Goal: Task Accomplishment & Management: Manage account settings

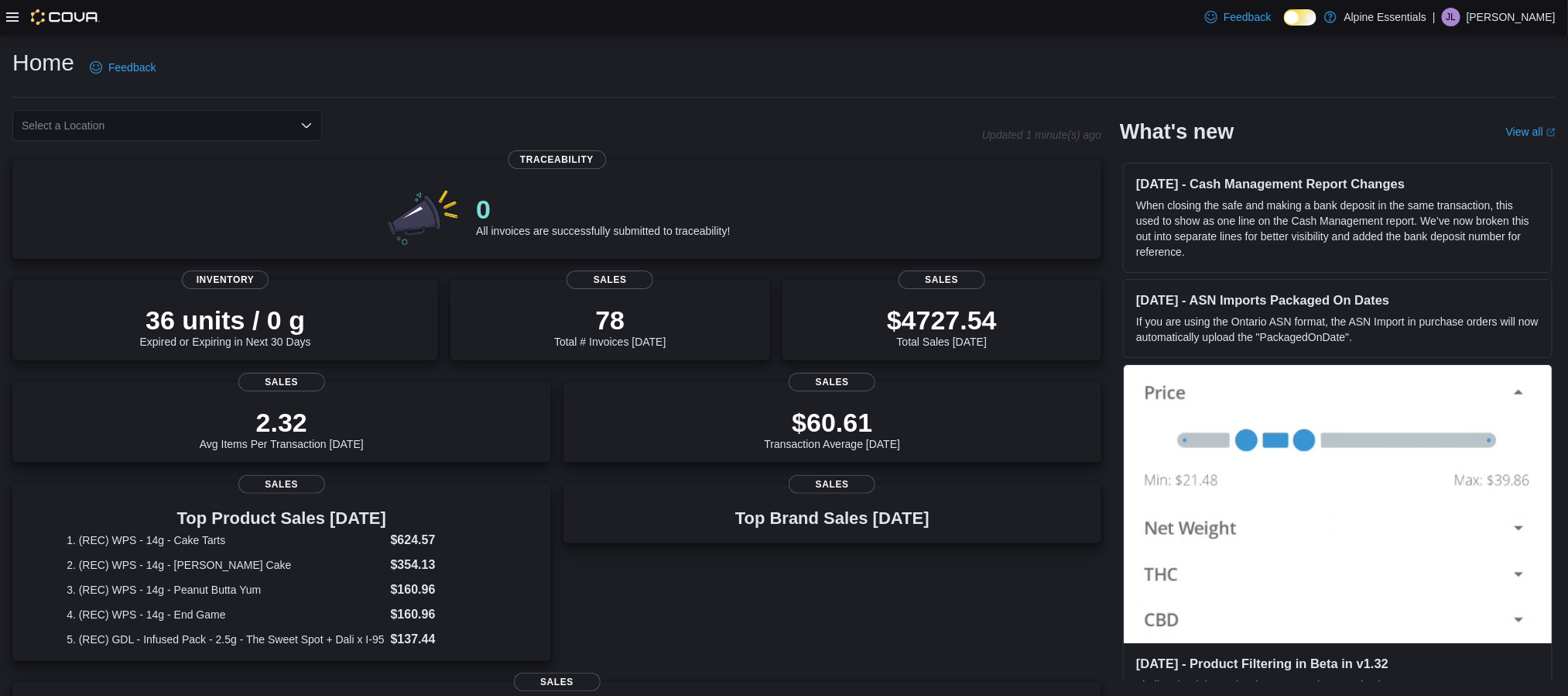
click at [15, 17] on icon at bounding box center [12, 17] width 12 height 10
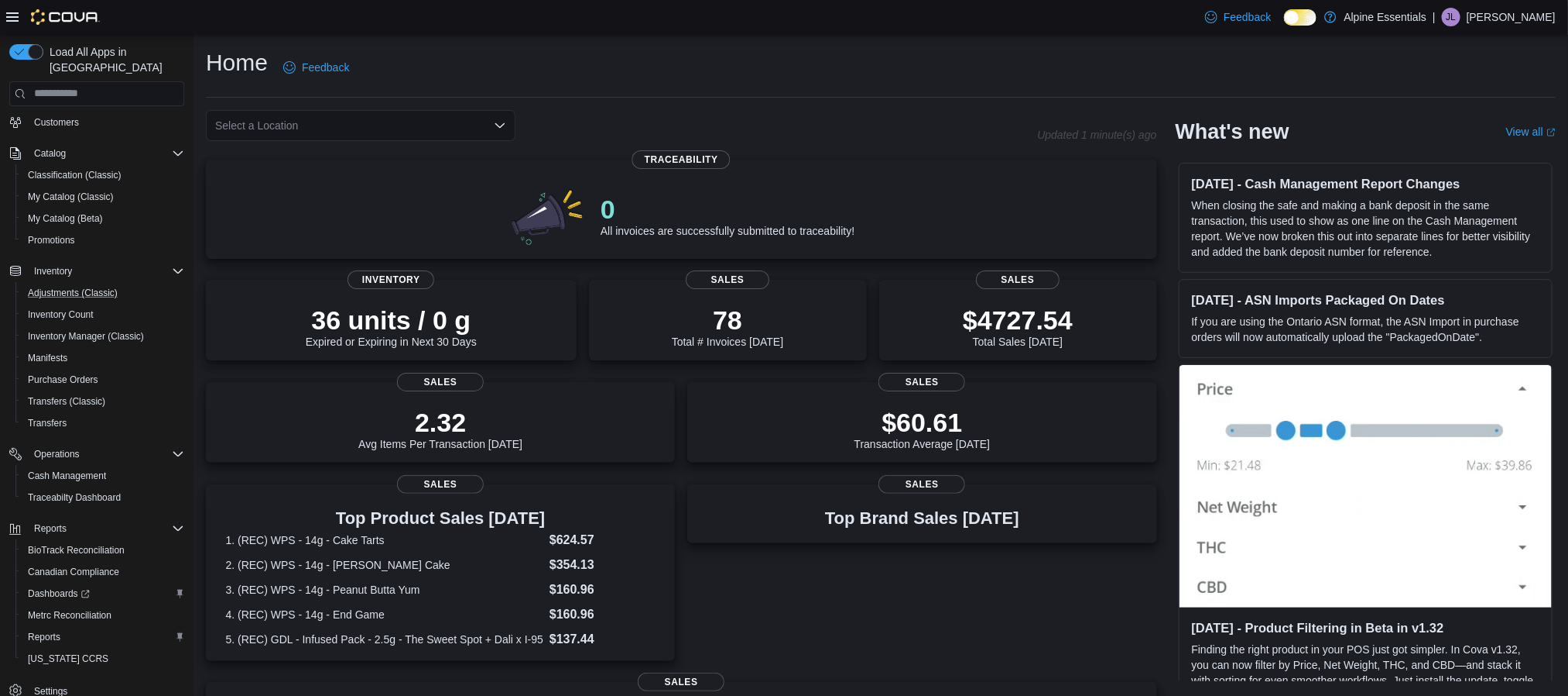
scroll to position [144, 0]
click at [65, 458] on span "Cash Management" at bounding box center [67, 464] width 78 height 12
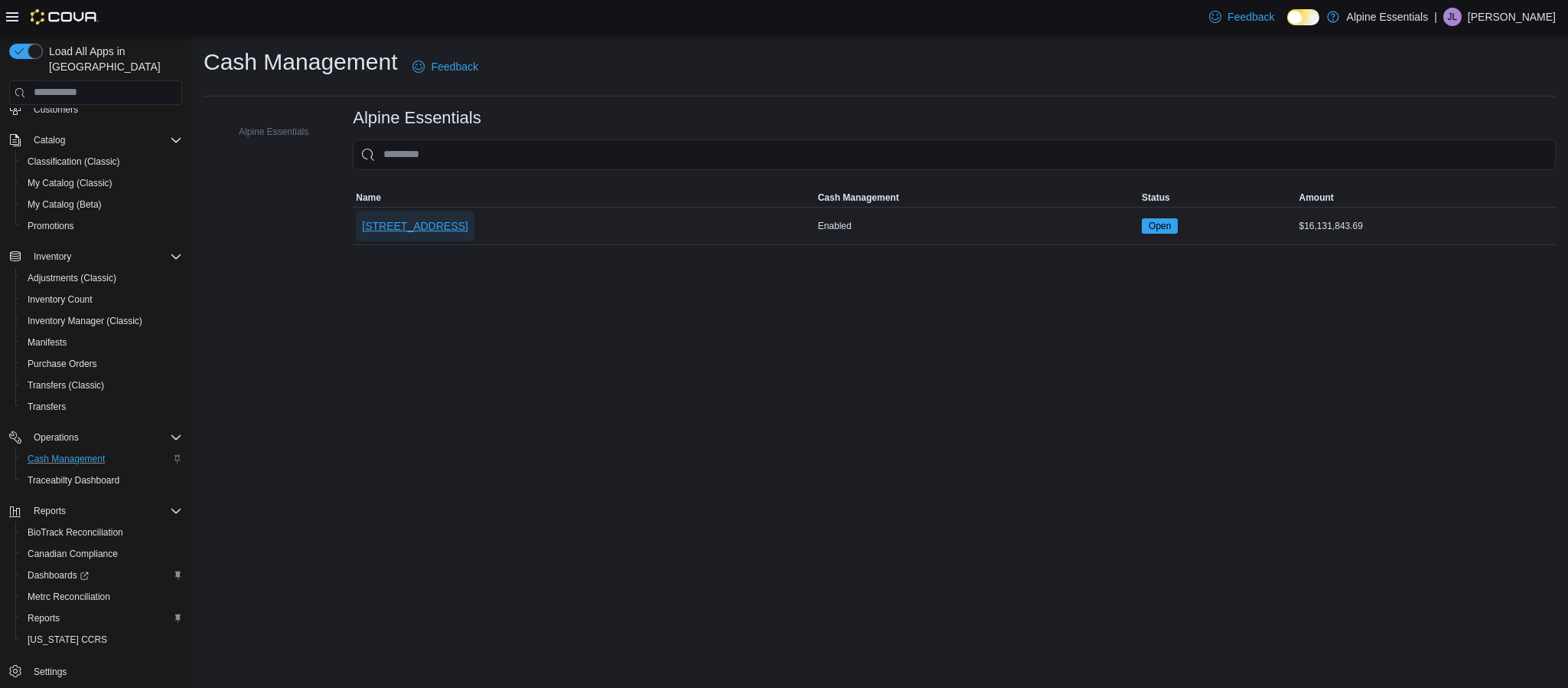
click at [421, 225] on span "[STREET_ADDRESS]" at bounding box center [414, 226] width 106 height 16
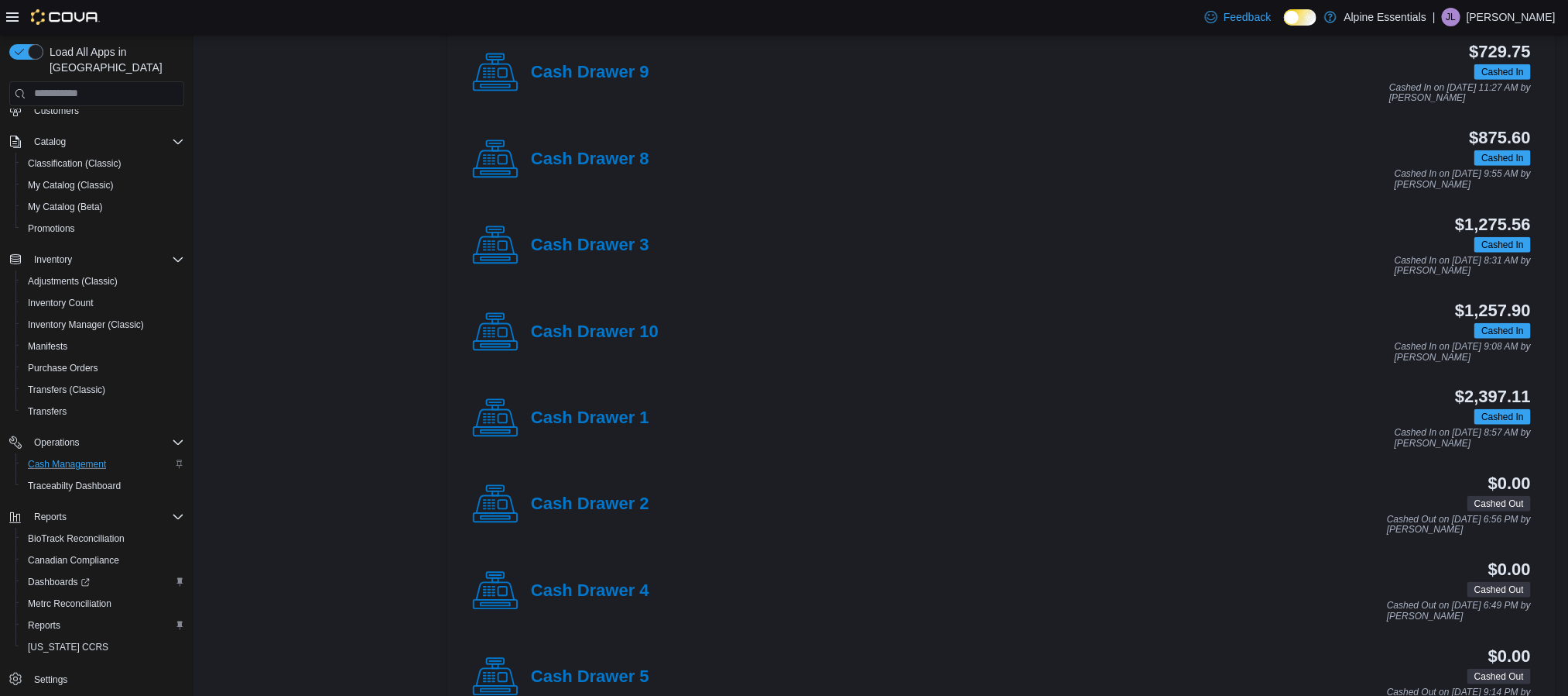
scroll to position [461, 0]
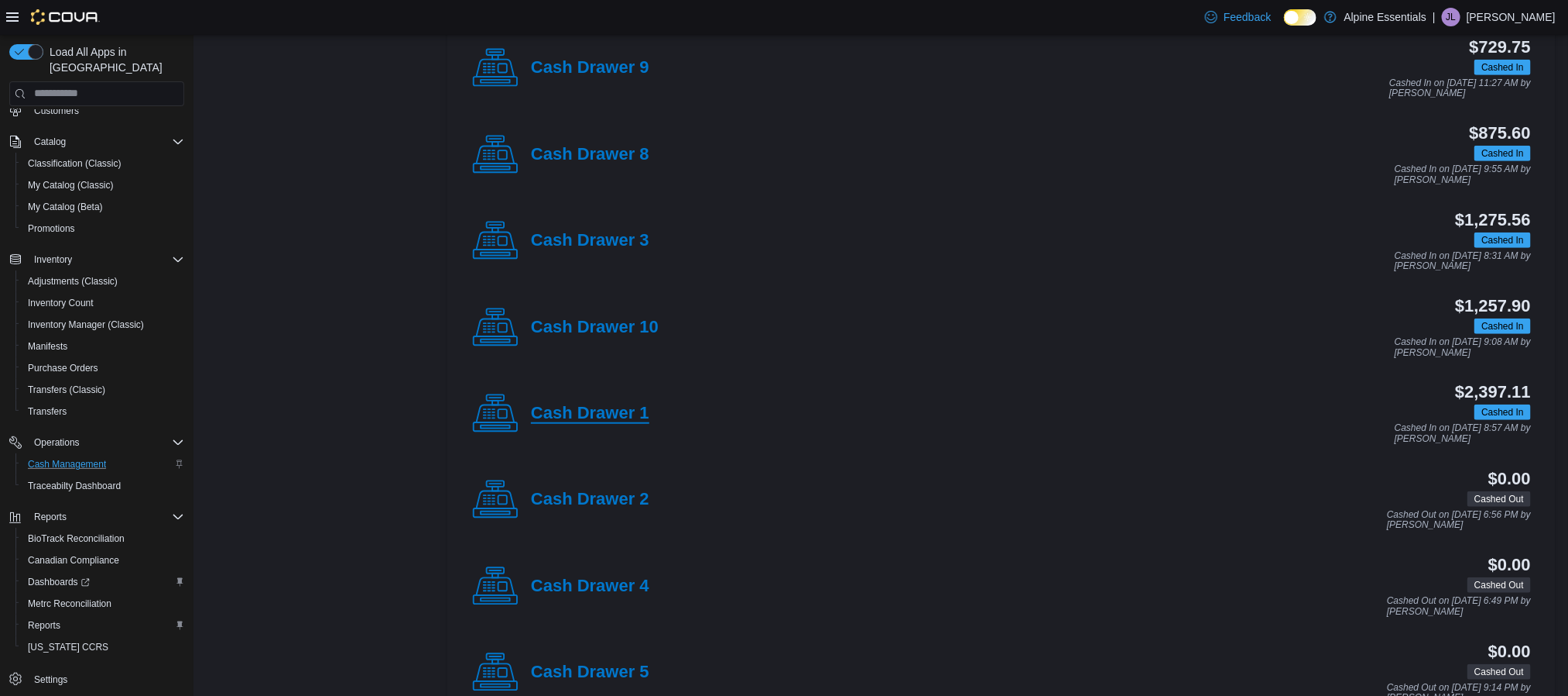
click at [595, 414] on h4 "Cash Drawer 1" at bounding box center [590, 413] width 119 height 20
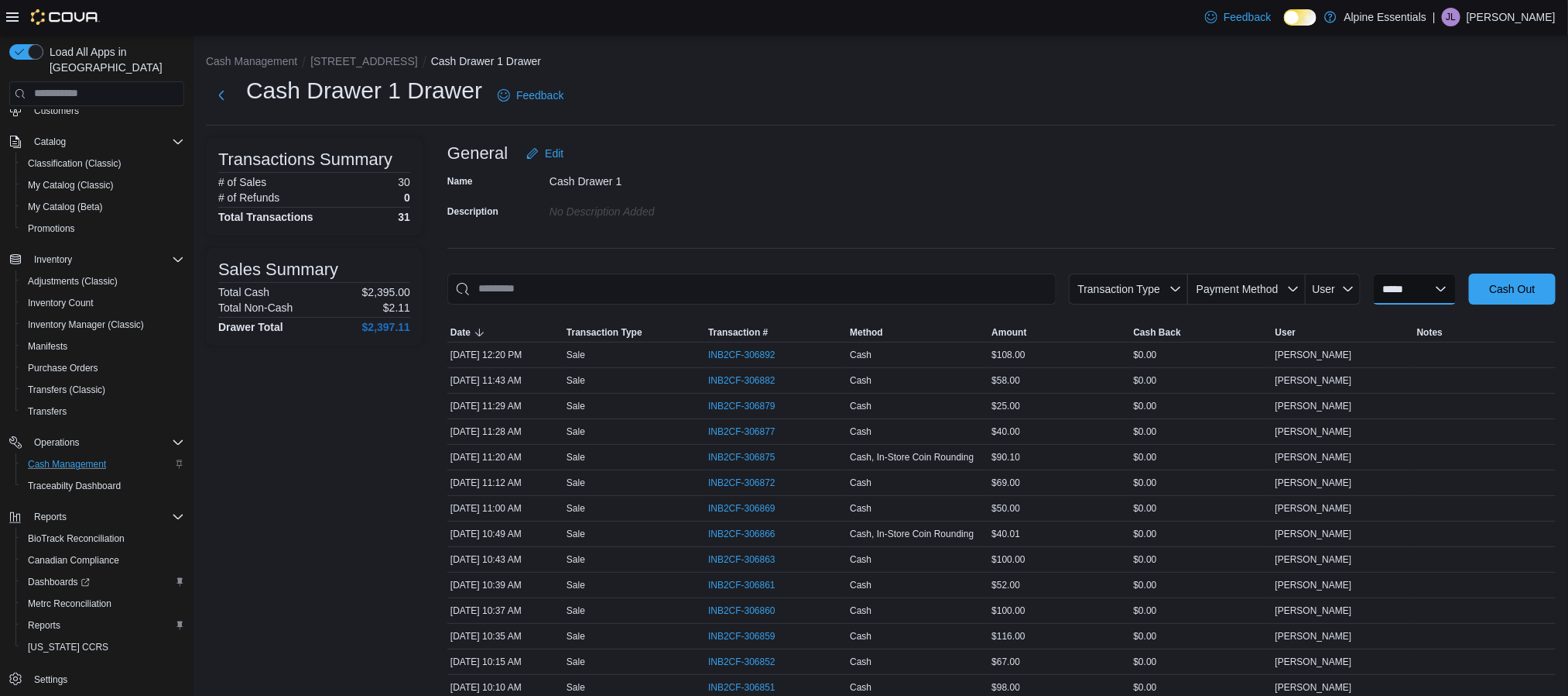
click at [1457, 283] on select "**********" at bounding box center [1415, 290] width 84 height 31
select select "*********"
click at [1375, 274] on select "**********" at bounding box center [1415, 290] width 84 height 31
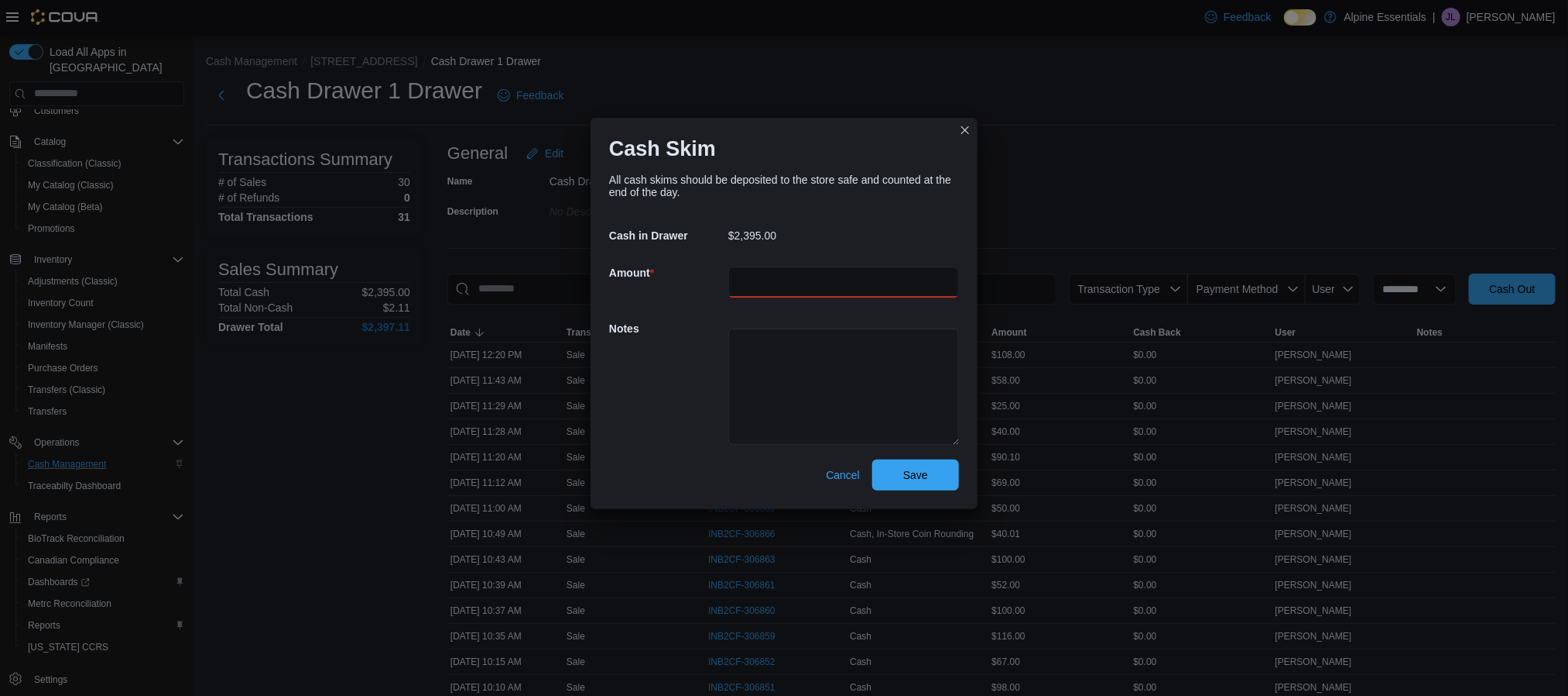
click at [859, 280] on input "number" at bounding box center [844, 283] width 231 height 31
type input "****"
click at [829, 364] on textarea at bounding box center [844, 386] width 231 height 116
type textarea "**********"
click at [911, 483] on span "Save" at bounding box center [916, 474] width 68 height 31
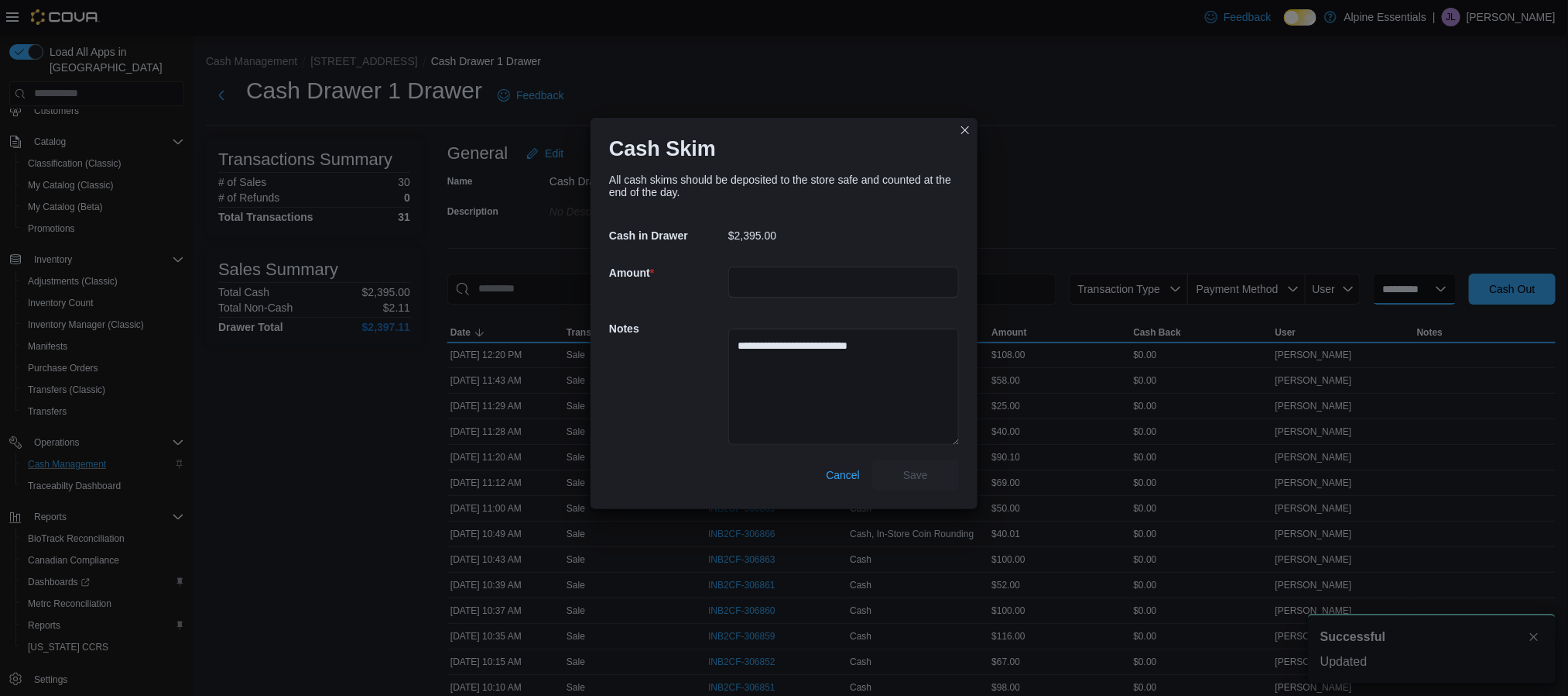
select select
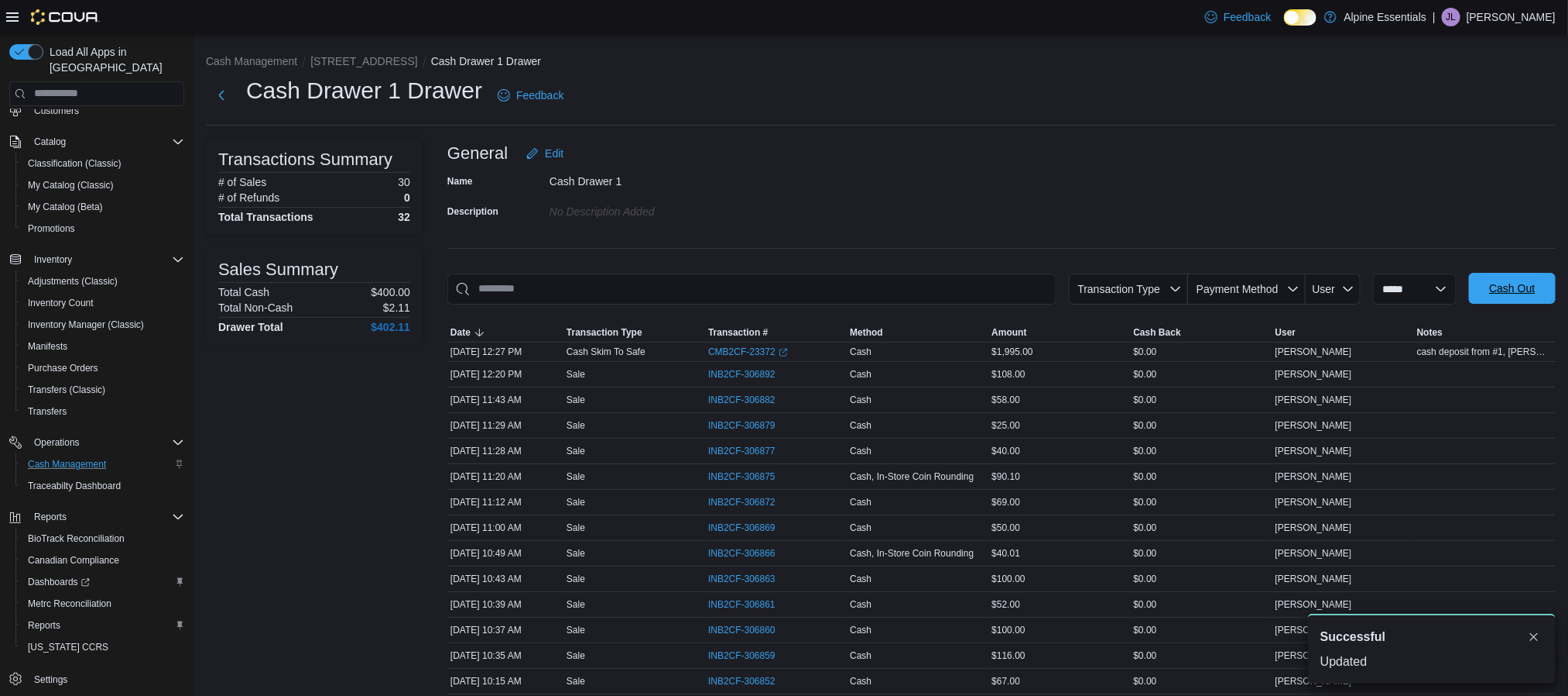
click at [1506, 291] on span "Cash Out" at bounding box center [1512, 289] width 68 height 31
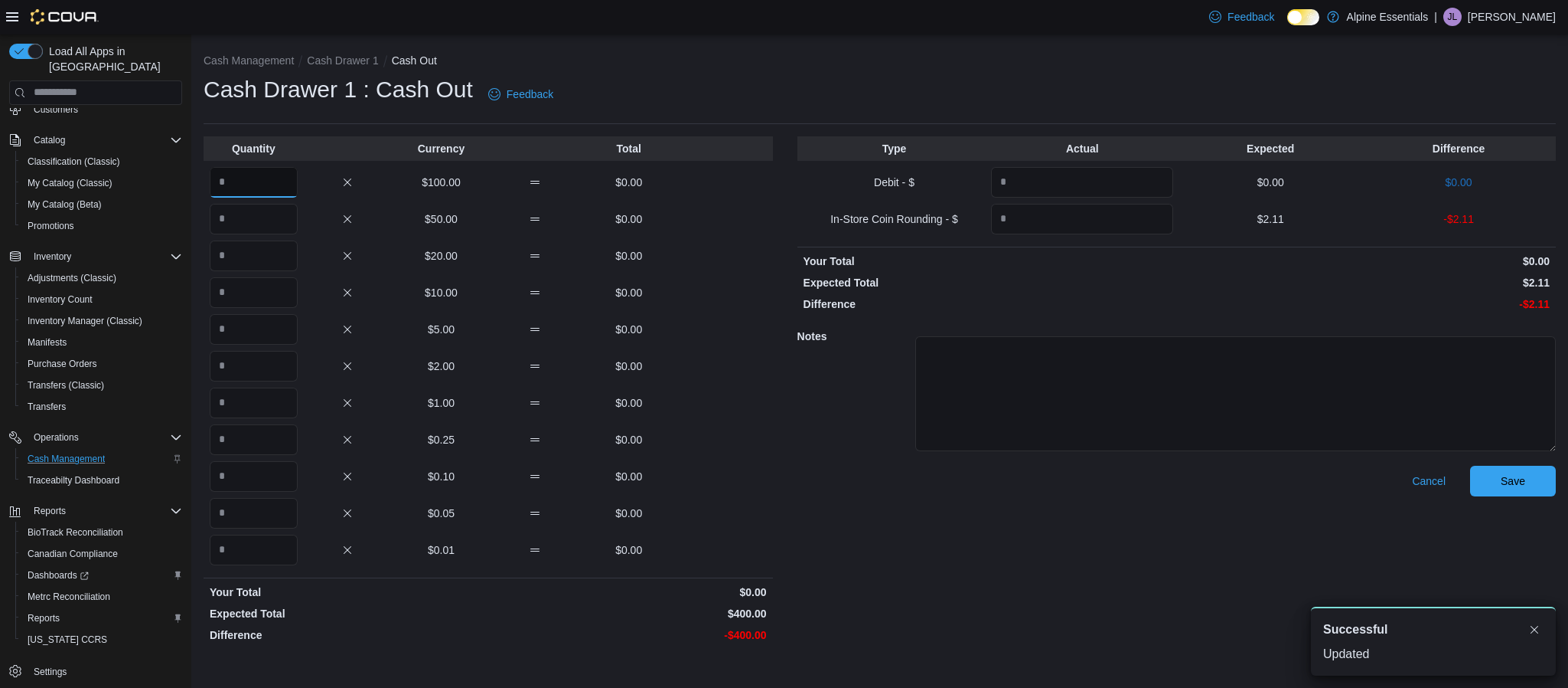
click at [239, 184] on input "Quantity" at bounding box center [253, 183] width 88 height 31
type input "*"
click at [1047, 228] on input "Quantity" at bounding box center [1081, 219] width 182 height 31
type input "****"
click at [1134, 517] on div "Cancel Save" at bounding box center [1177, 557] width 758 height 183
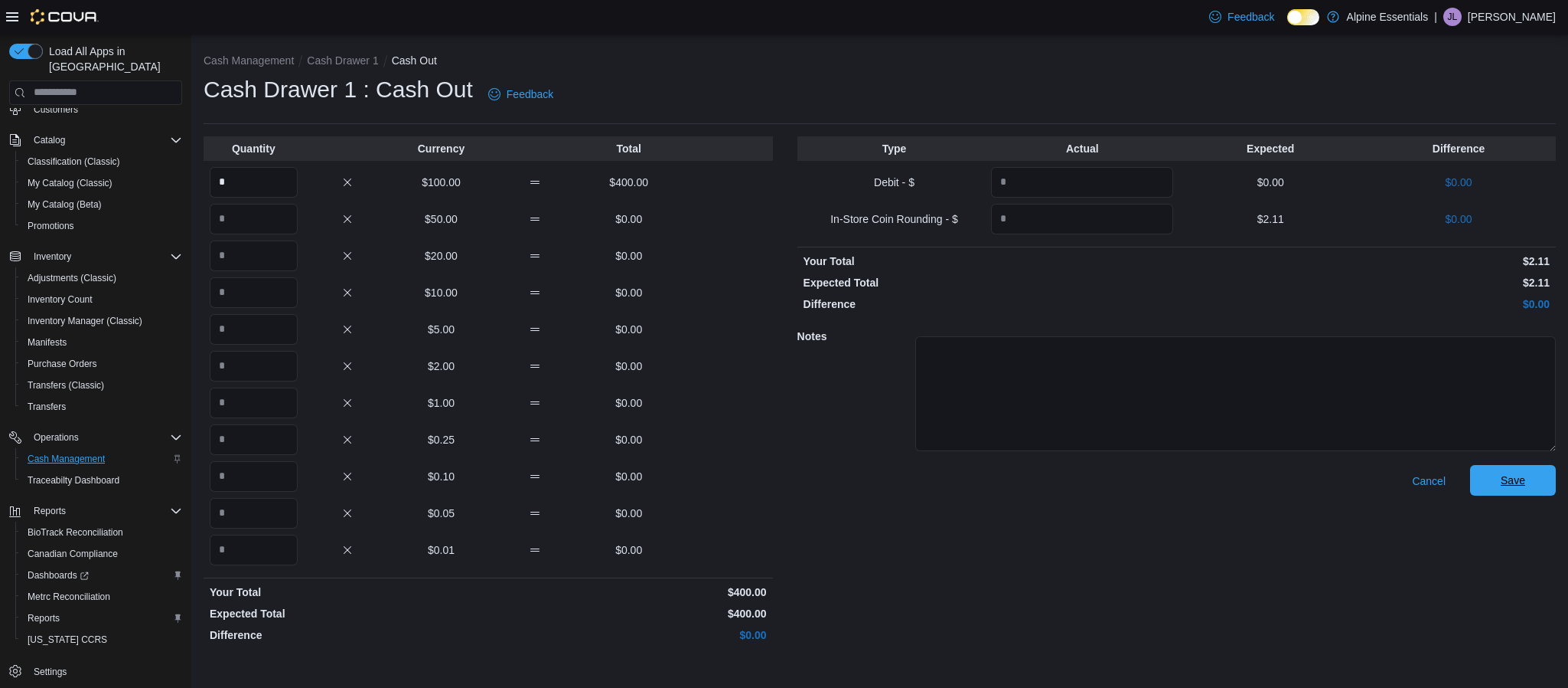
click at [1521, 478] on span "Save" at bounding box center [1513, 480] width 24 height 16
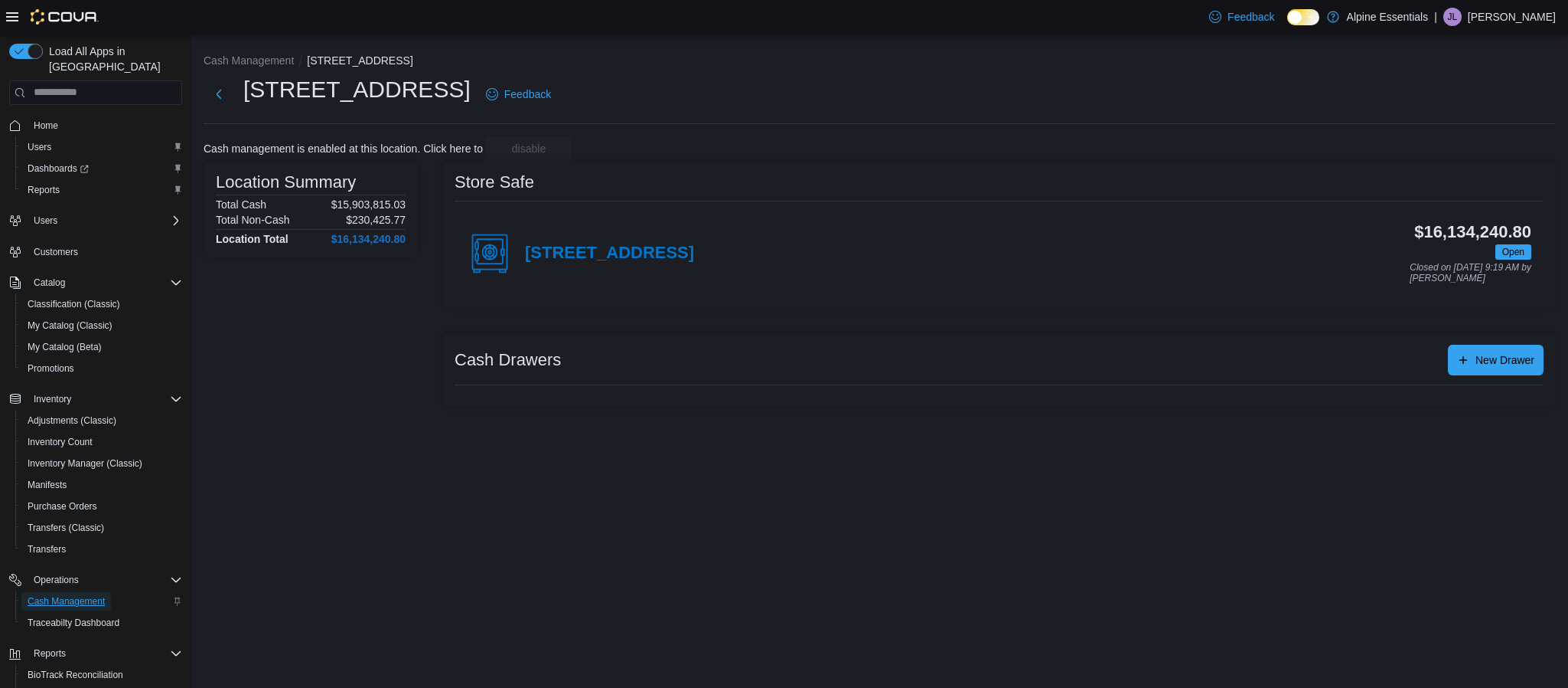
click at [66, 595] on span "Cash Management" at bounding box center [66, 601] width 78 height 12
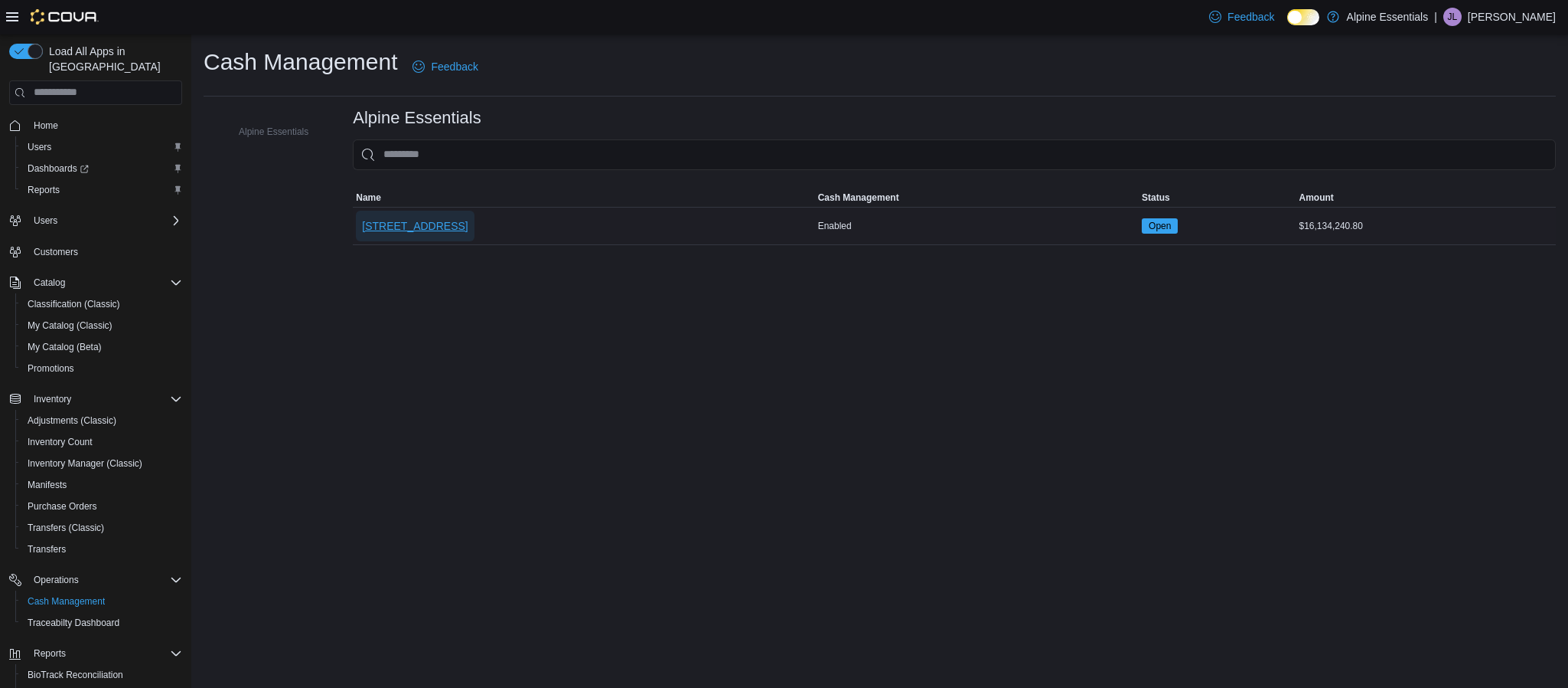
click at [412, 222] on span "[STREET_ADDRESS]" at bounding box center [414, 226] width 106 height 16
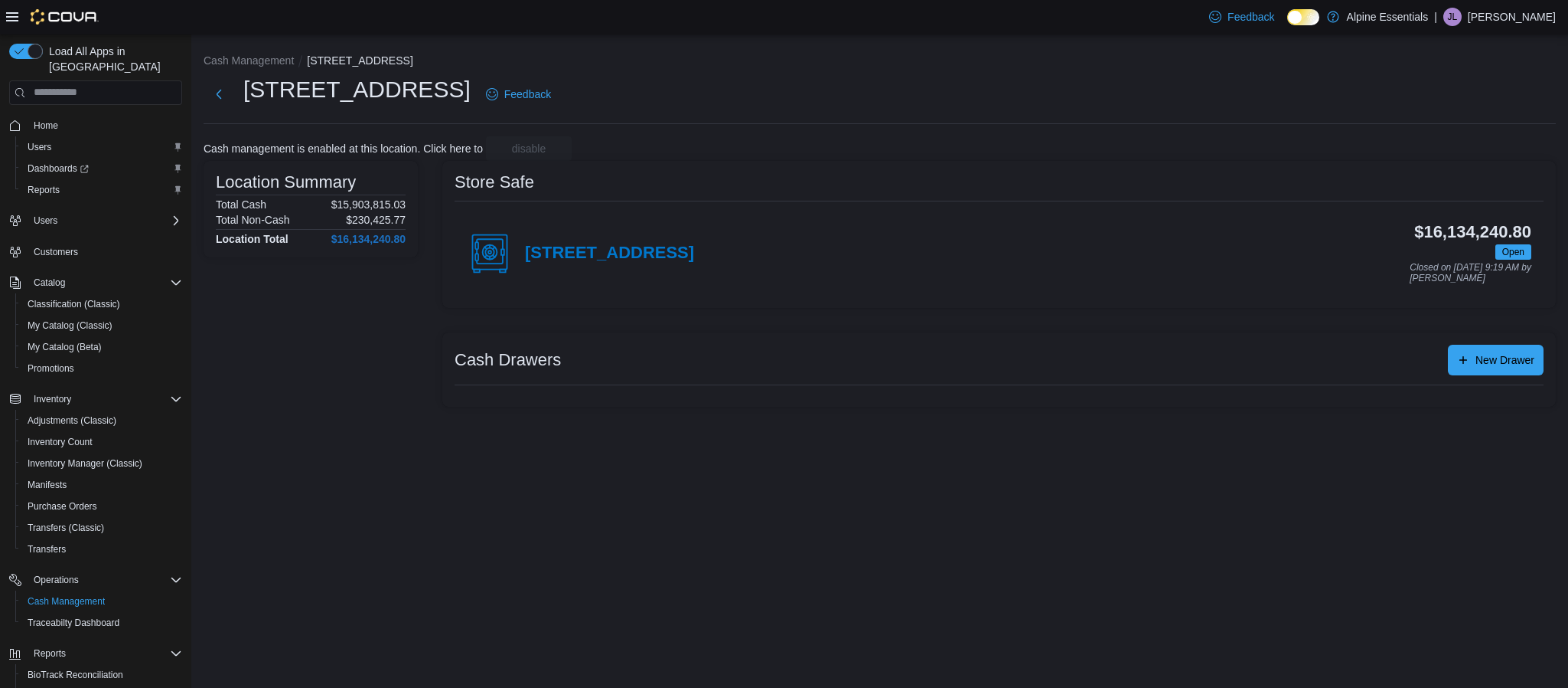
click at [10, 15] on icon at bounding box center [12, 16] width 12 height 12
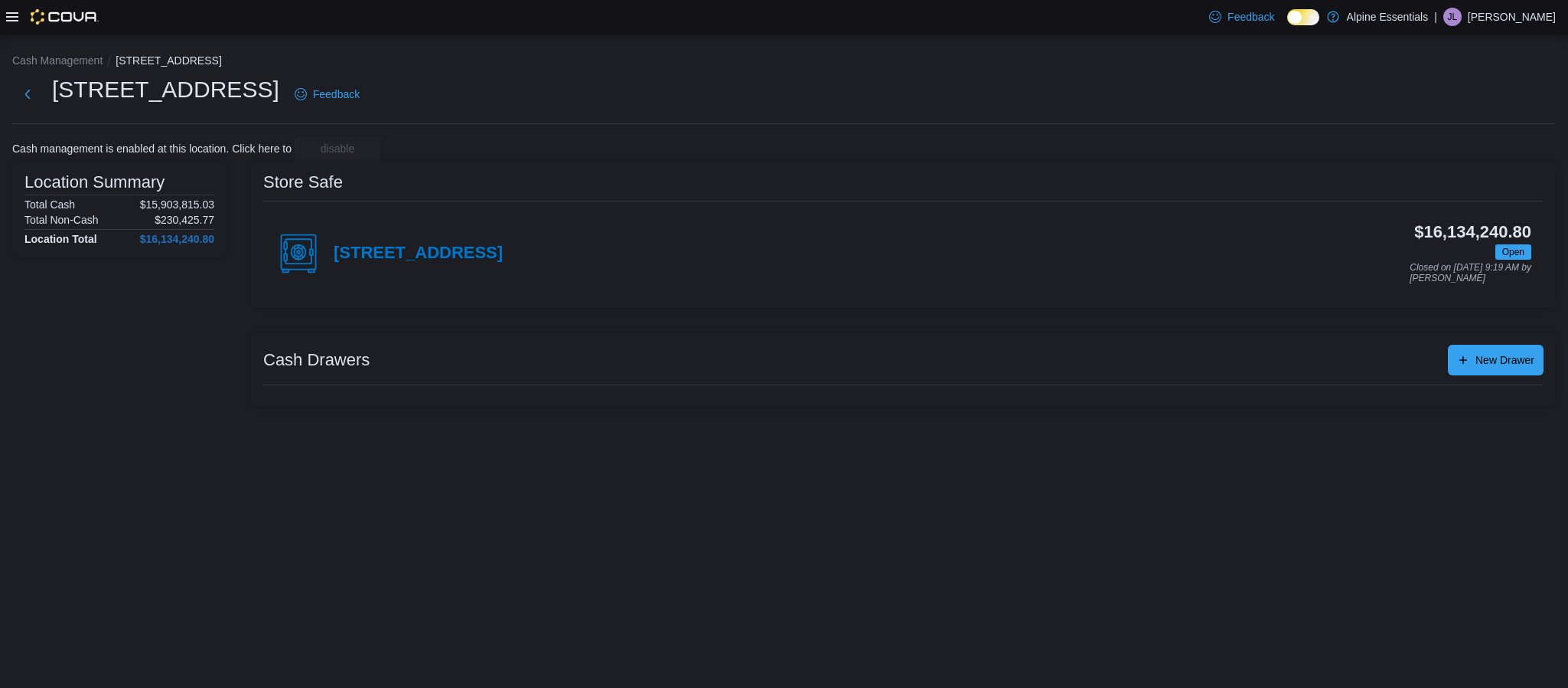
click at [10, 15] on icon at bounding box center [12, 16] width 12 height 12
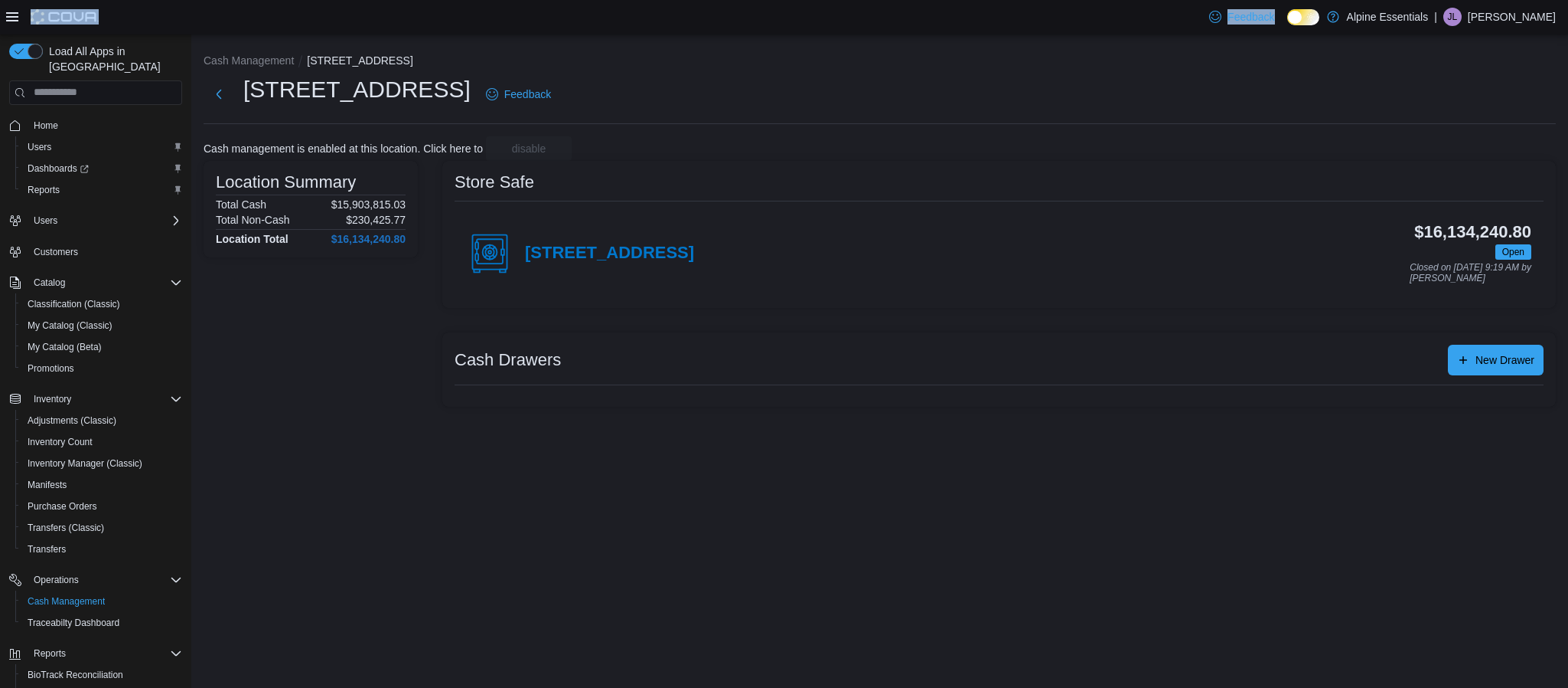
click at [10, 15] on icon at bounding box center [12, 16] width 12 height 12
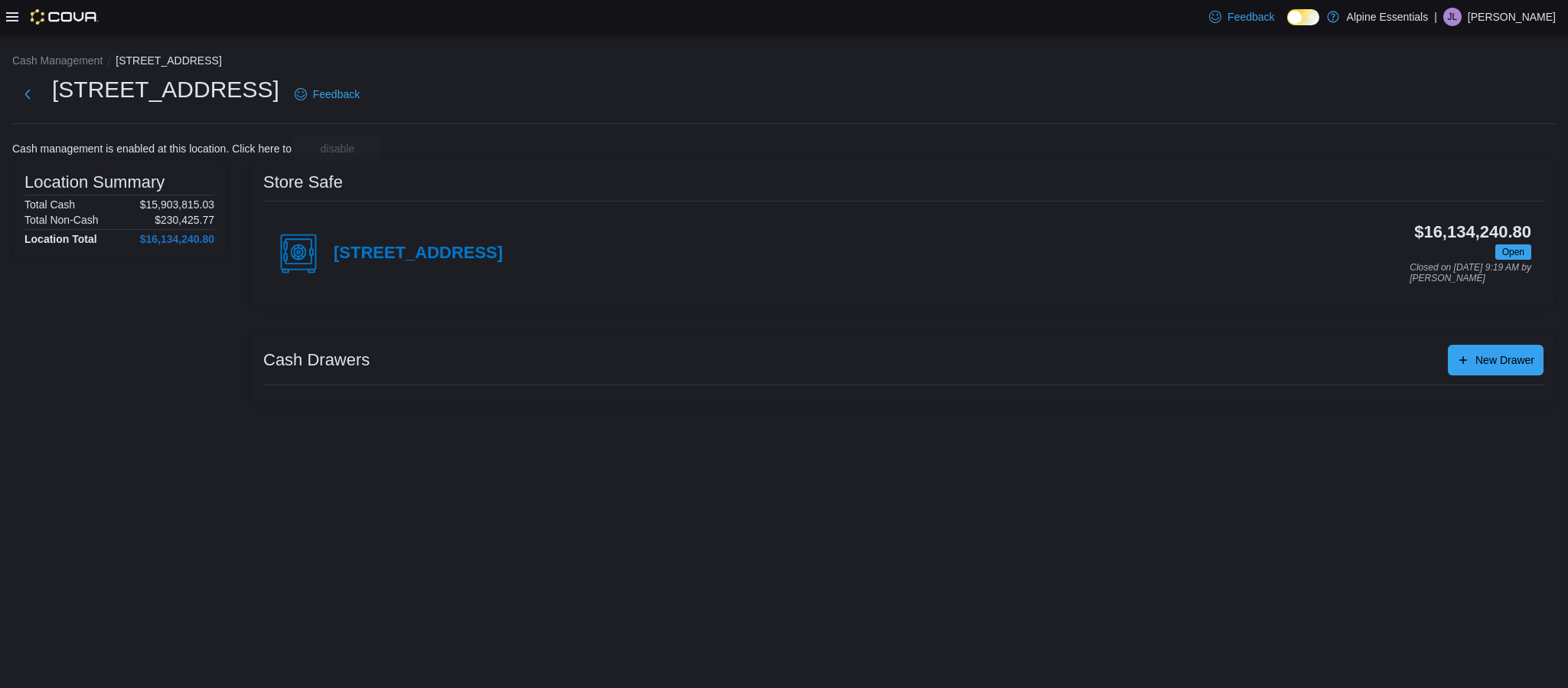
click at [7, 15] on icon at bounding box center [12, 16] width 12 height 12
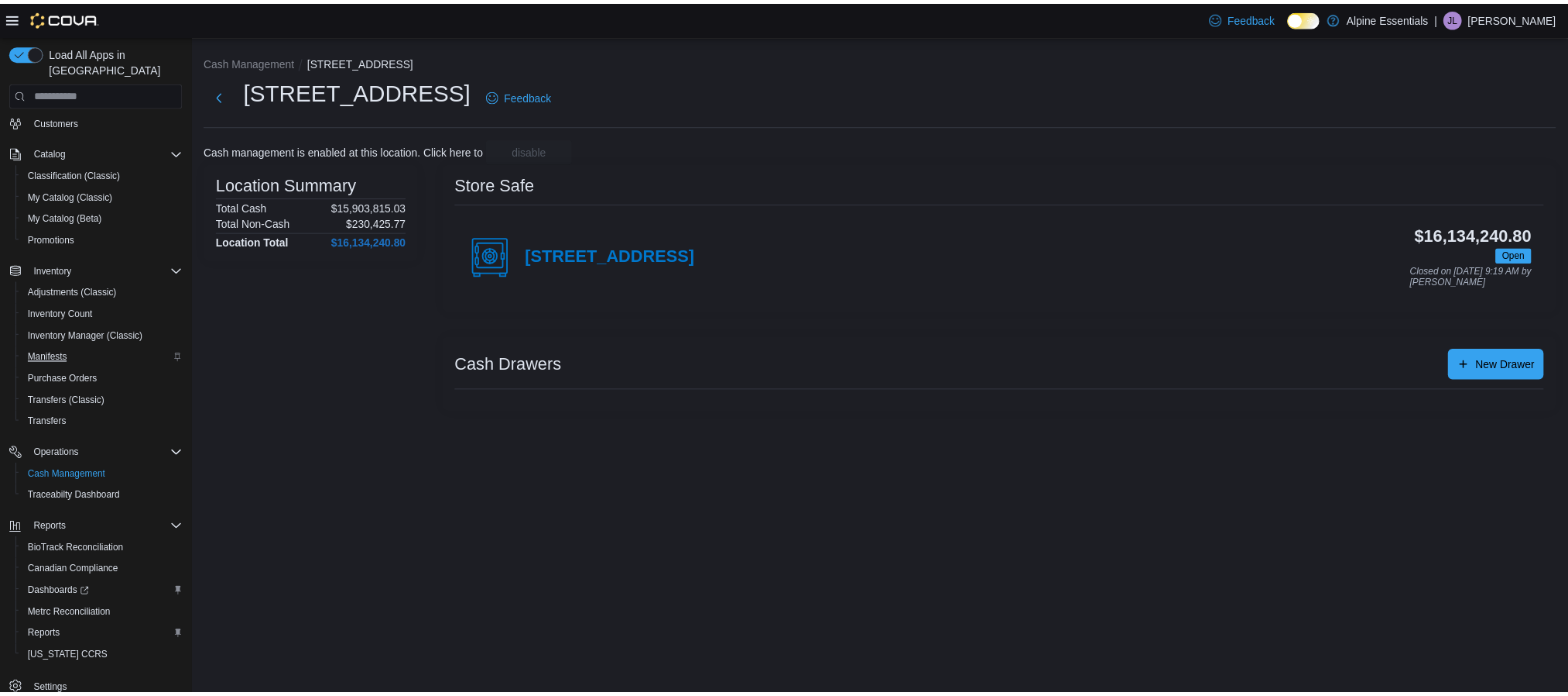
scroll to position [144, 0]
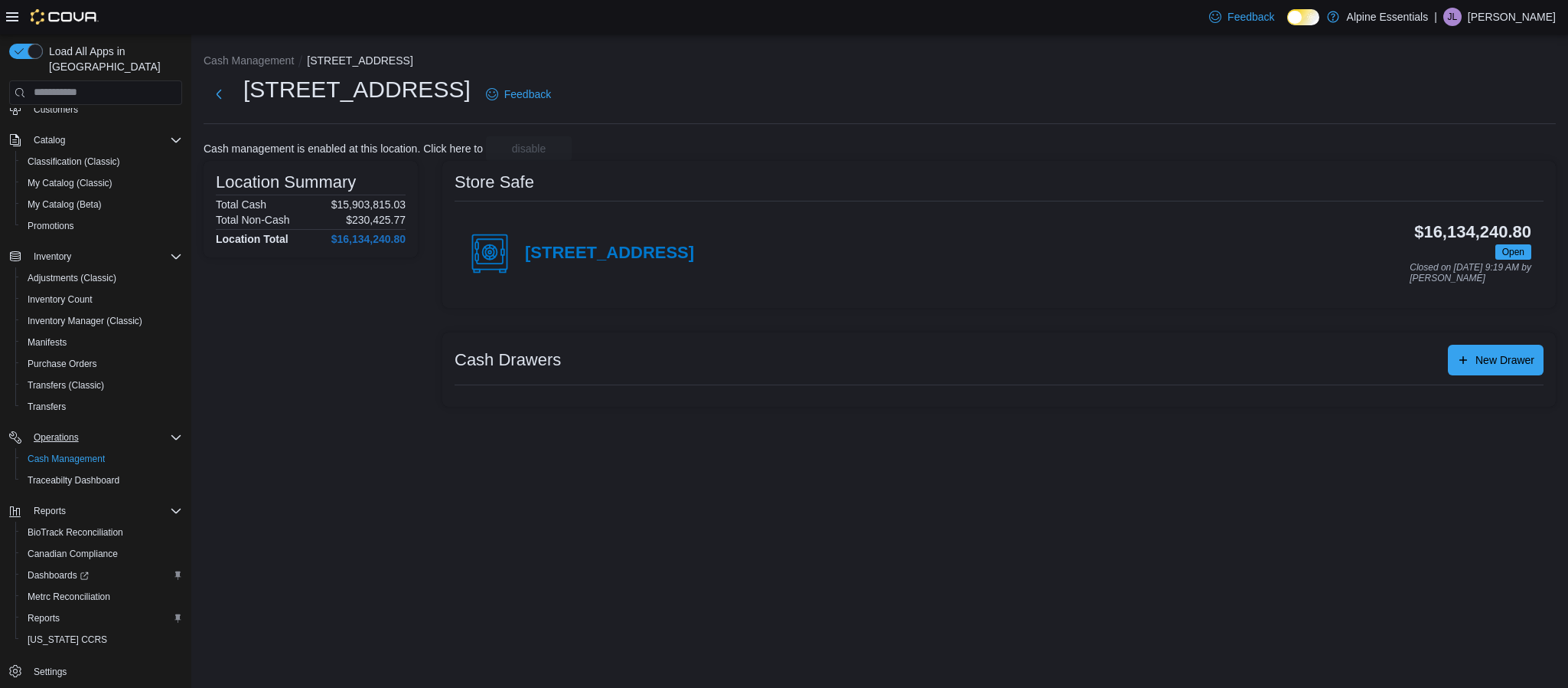
click at [81, 430] on button "Operations" at bounding box center [96, 437] width 185 height 22
click at [78, 453] on span "Cash Management" at bounding box center [66, 459] width 78 height 12
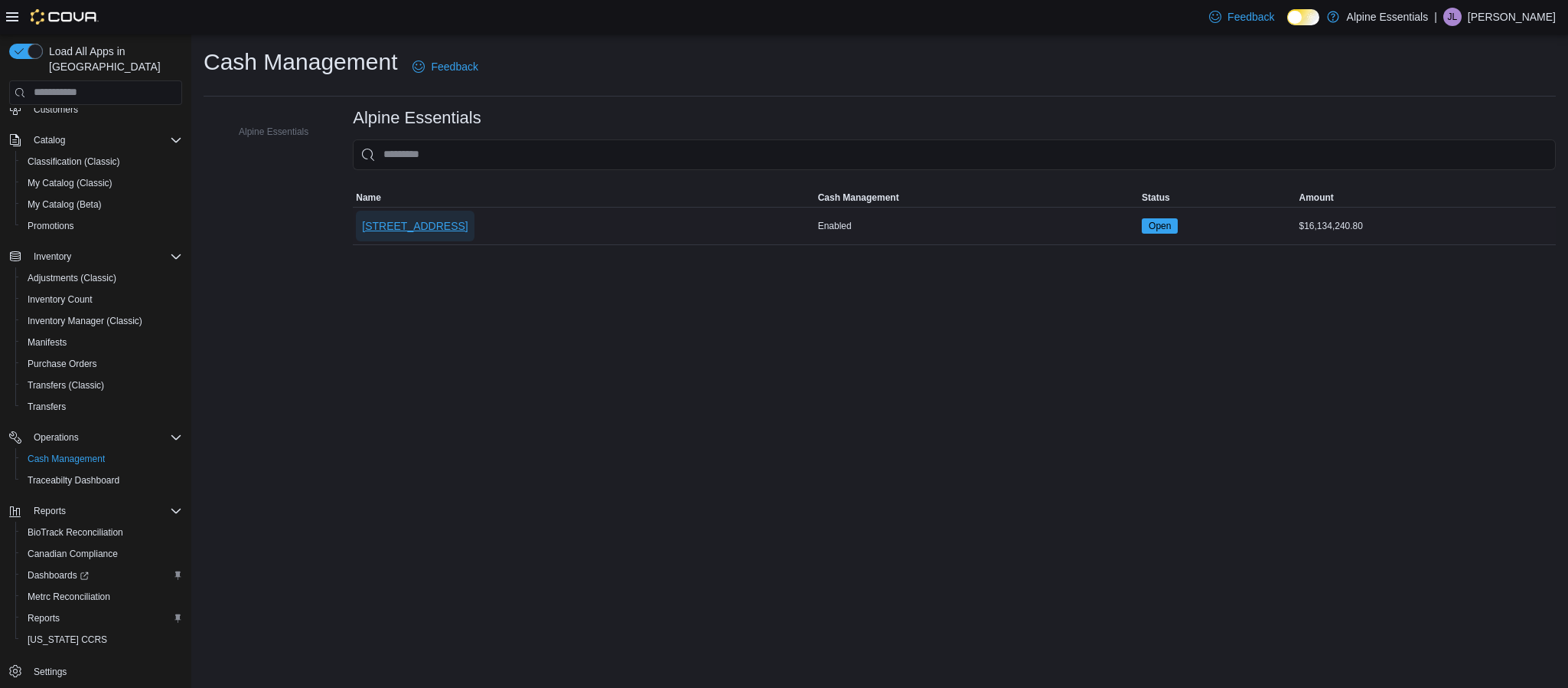
click at [437, 219] on span "[STREET_ADDRESS]" at bounding box center [414, 226] width 106 height 16
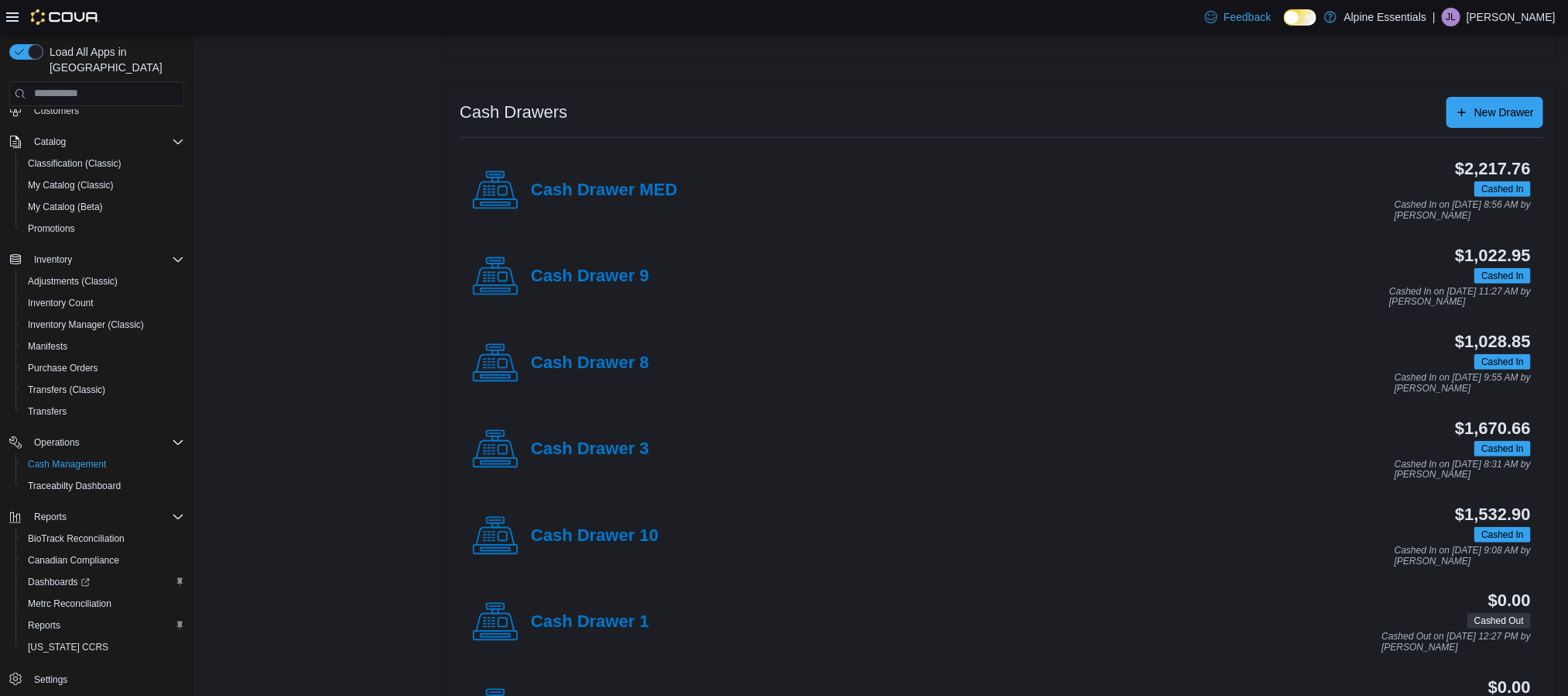
scroll to position [294, 0]
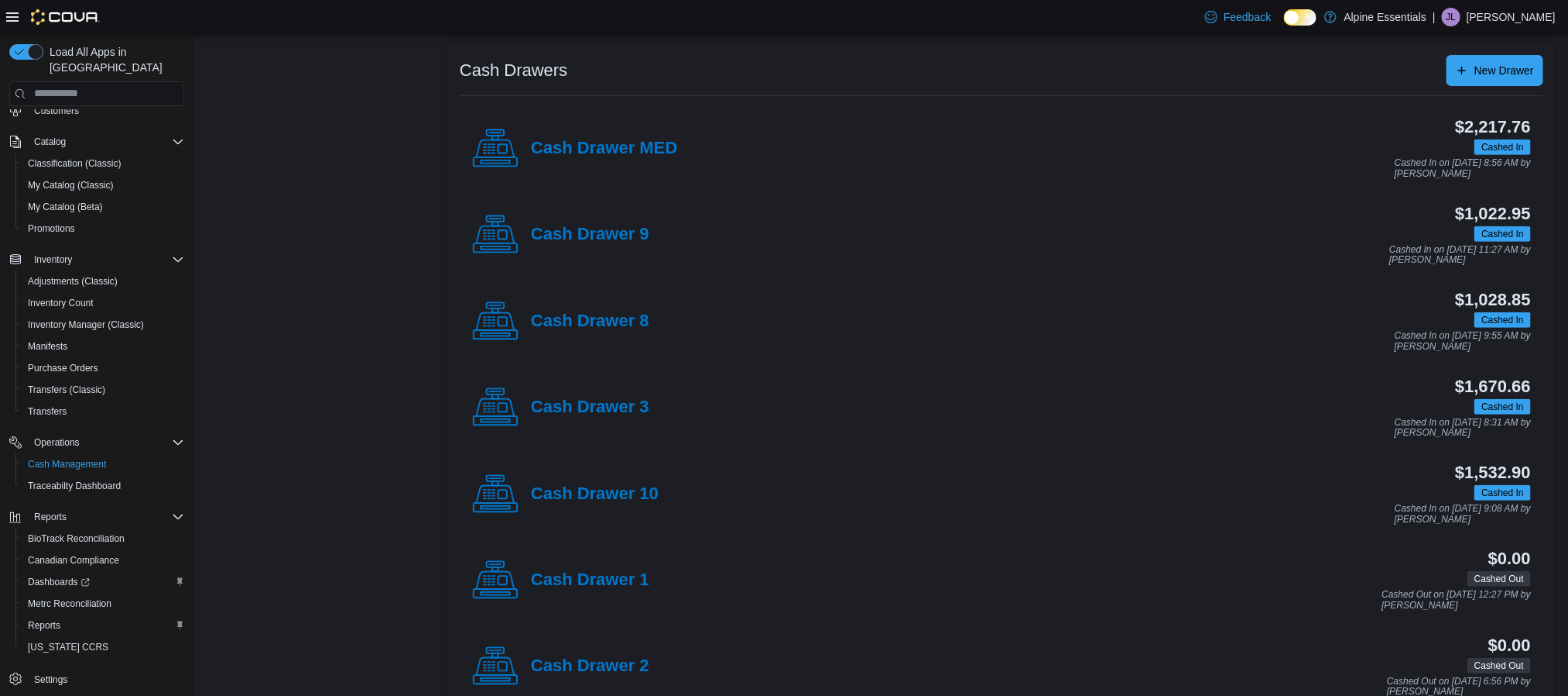
click at [349, 416] on div "Location Summary Total Cash $15,911,278.03 Total Non-Cash $230,435.89 Location …" at bounding box center [314, 468] width 217 height 1198
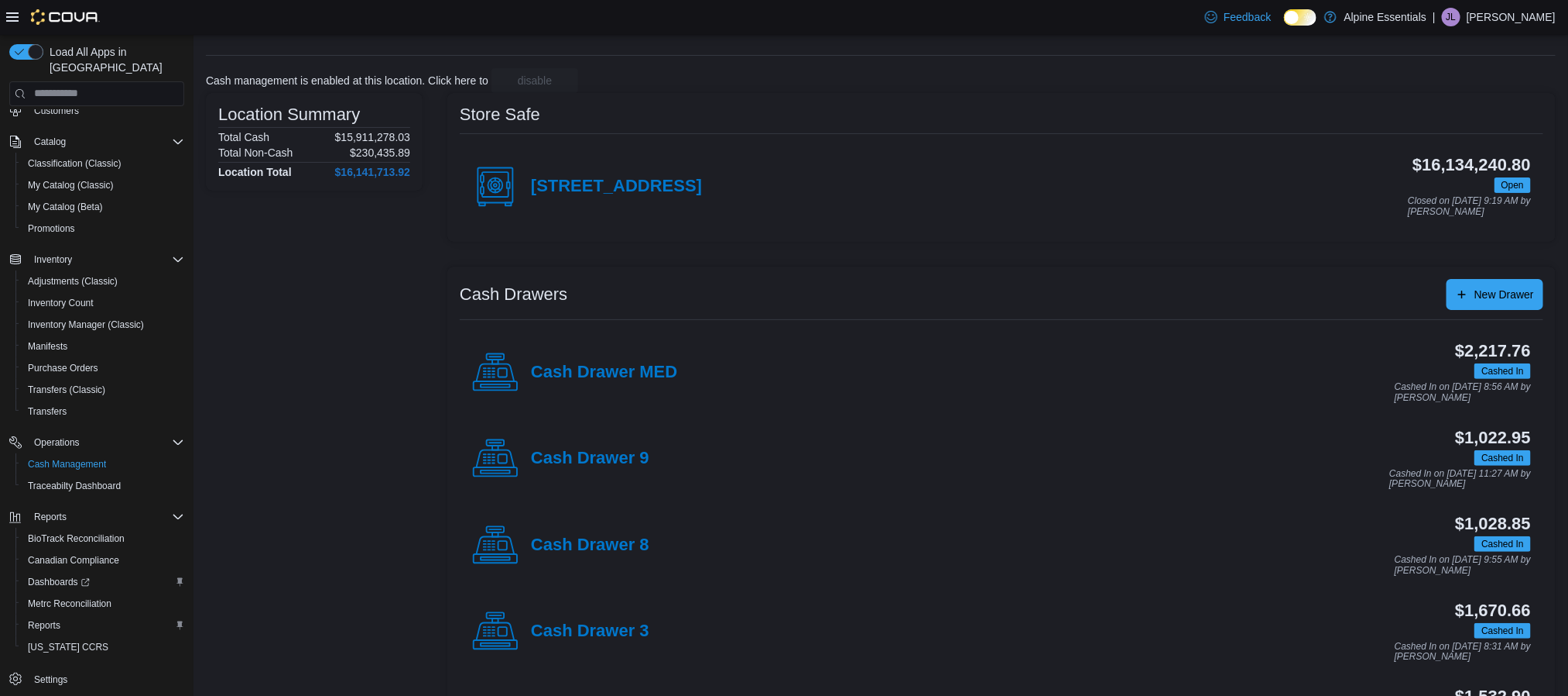
scroll to position [0, 0]
